Goal: Find contact information: Find contact information

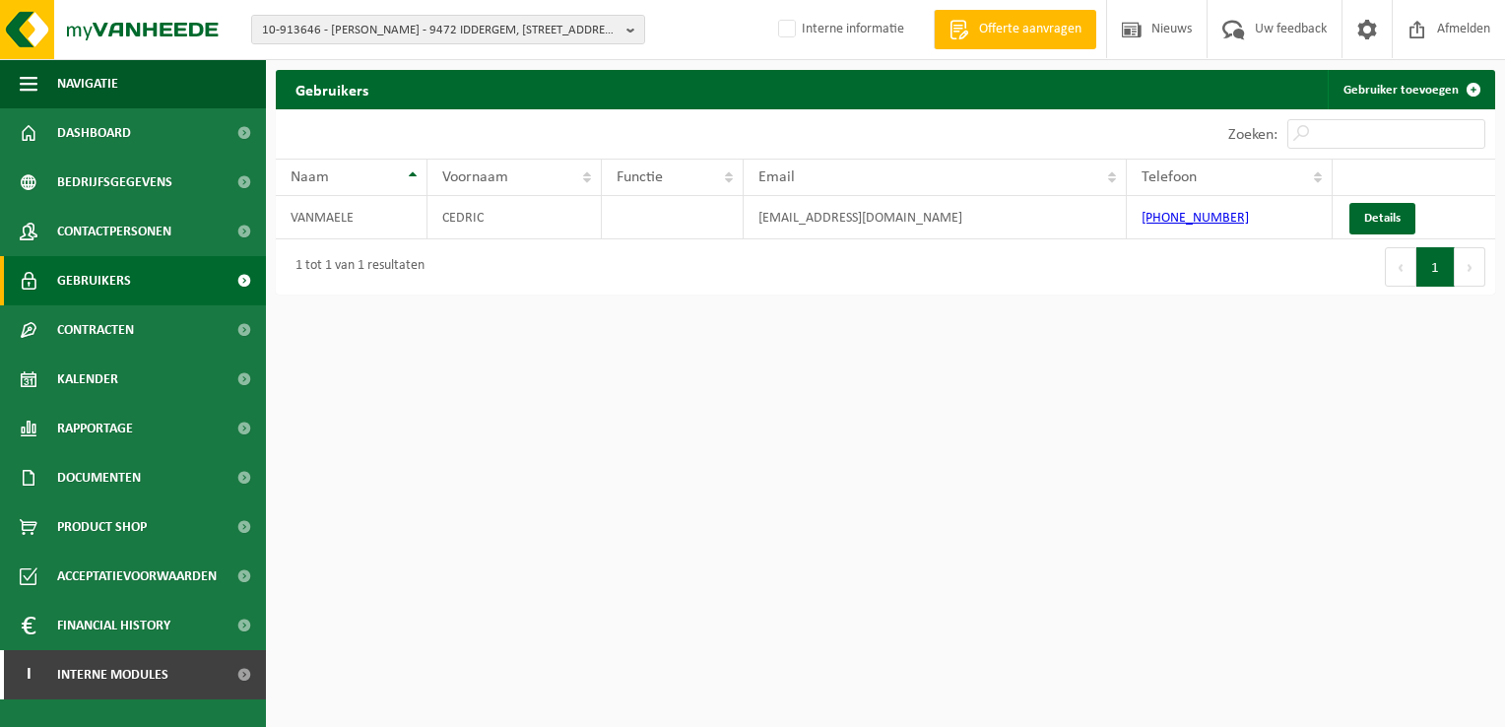
drag, startPoint x: 0, startPoint y: 0, endPoint x: 1412, endPoint y: 557, distance: 1518.1
click at [1412, 557] on html "10-913646 - CEDRIC VANMAELE - 9472 IDDERGEM, PAROCHIESTRAAT 41 10-913646 - CEDR…" at bounding box center [752, 363] width 1505 height 727
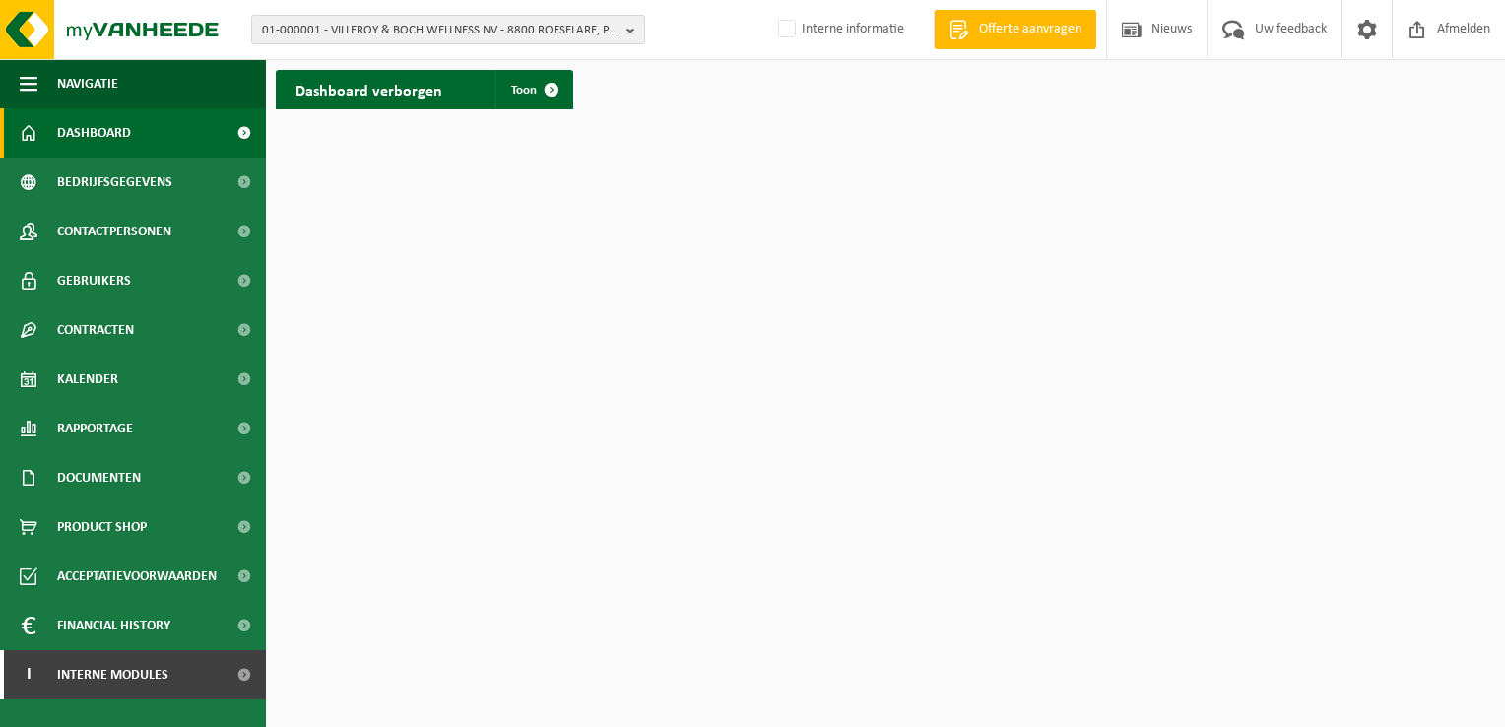
click at [926, 280] on html "01-000001 - VILLEROY & BOCH WELLNESS NV - 8800 ROESELARE, POPULIERSTRAAT 1 01-0…" at bounding box center [752, 363] width 1505 height 727
click at [338, 27] on span "01-000001 - VILLEROY & BOCH WELLNESS NV - 8800 ROESELARE, POPULIERSTRAAT 1" at bounding box center [440, 31] width 356 height 30
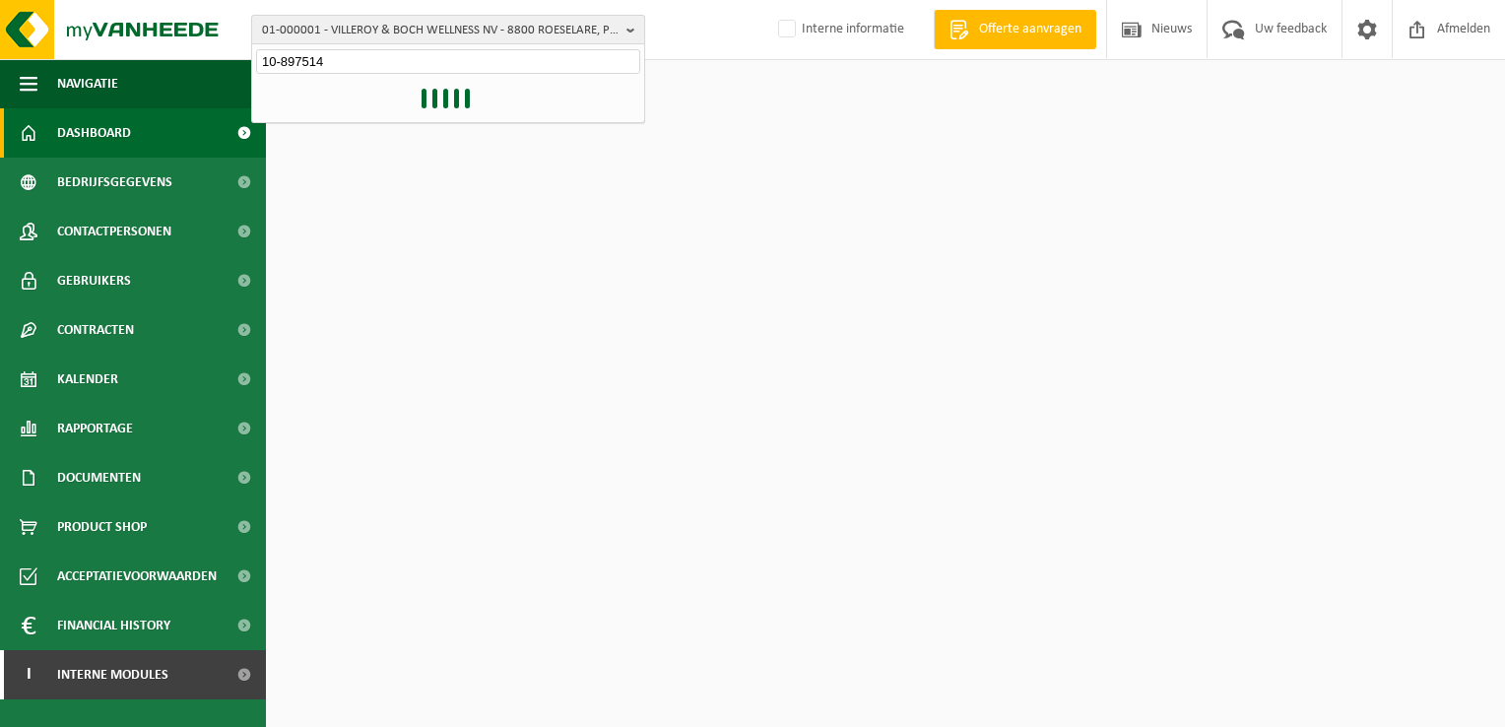
type input "10-897514"
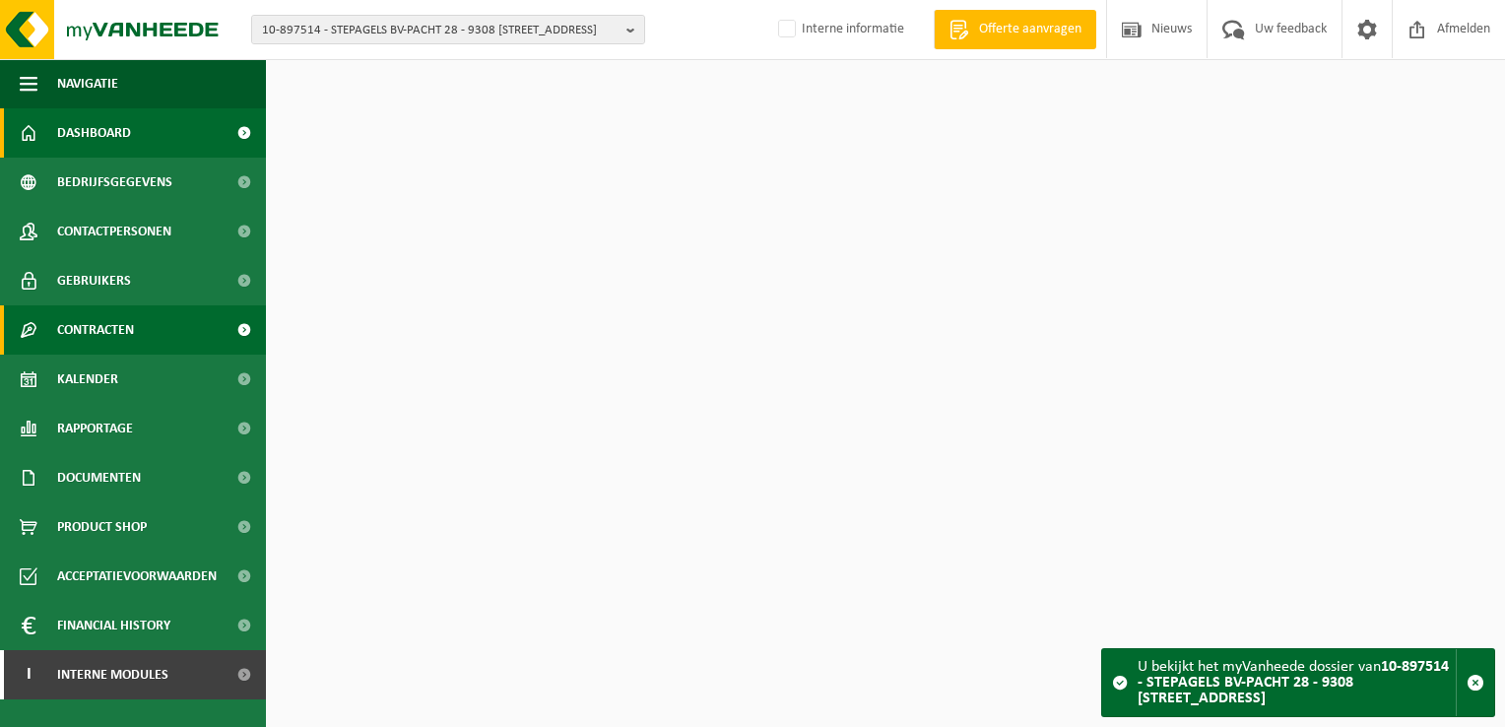
click at [136, 329] on link "Contracten" at bounding box center [133, 329] width 266 height 49
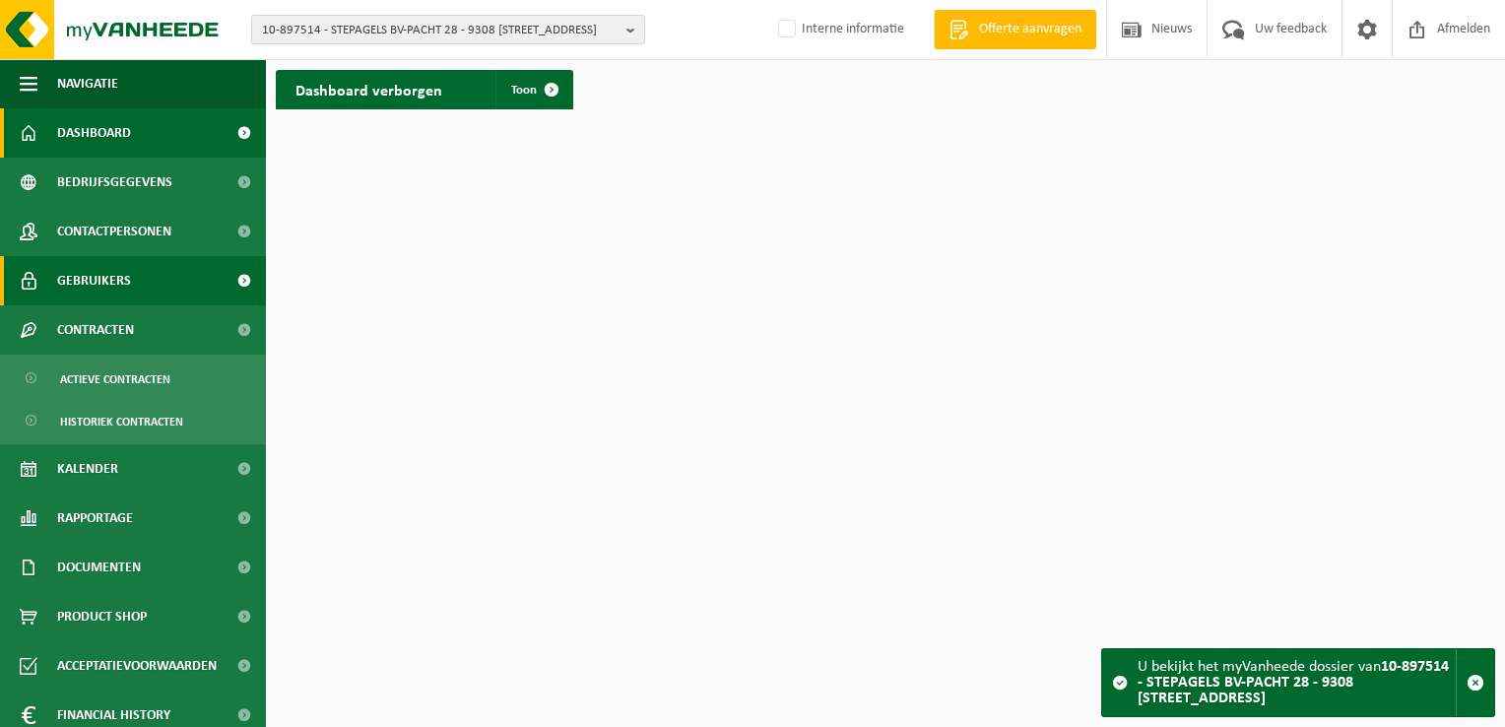
click at [103, 287] on span "Gebruikers" at bounding box center [94, 280] width 74 height 49
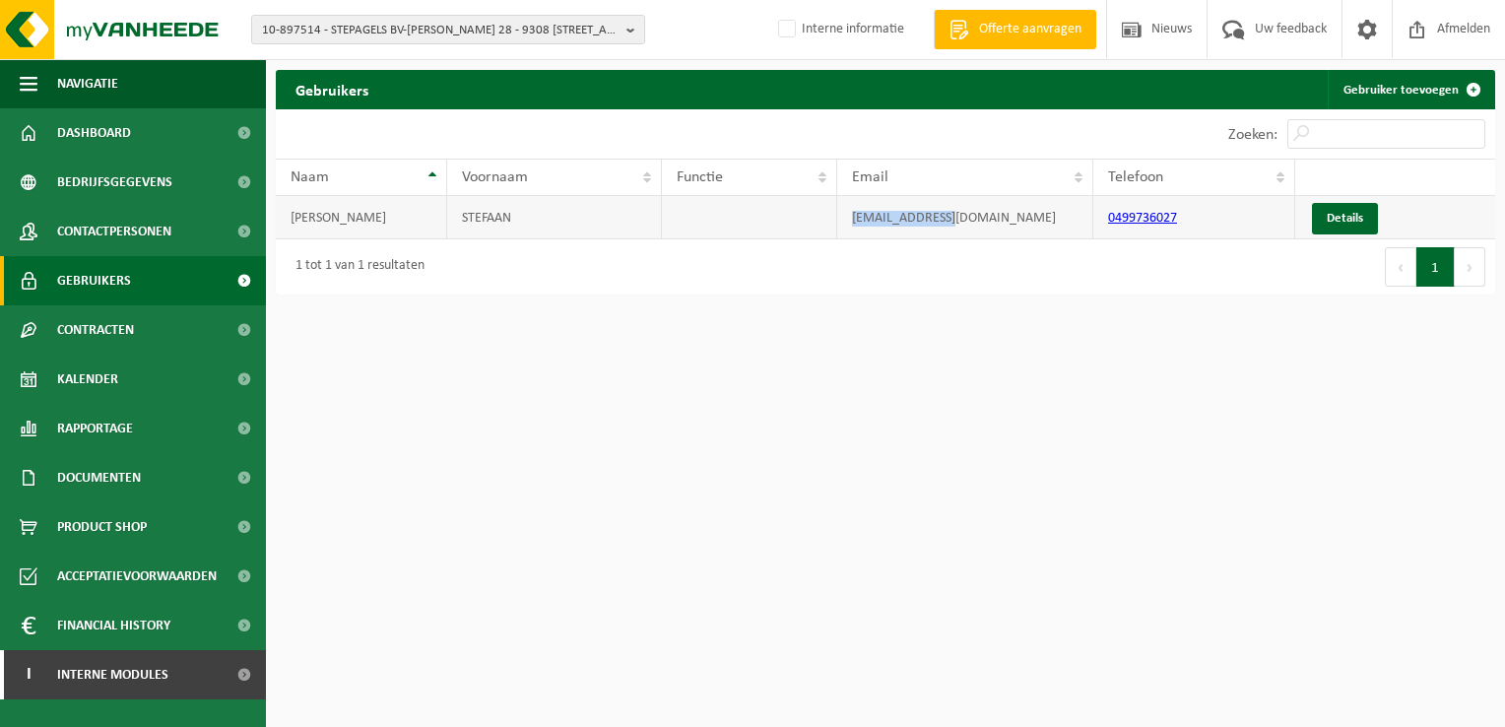
drag, startPoint x: 977, startPoint y: 221, endPoint x: 844, endPoint y: 222, distance: 132.9
click at [844, 222] on td "[EMAIL_ADDRESS][DOMAIN_NAME]" at bounding box center [965, 217] width 256 height 43
copy td "[EMAIL_ADDRESS][DOMAIN_NAME]"
